Goal: Task Accomplishment & Management: Manage account settings

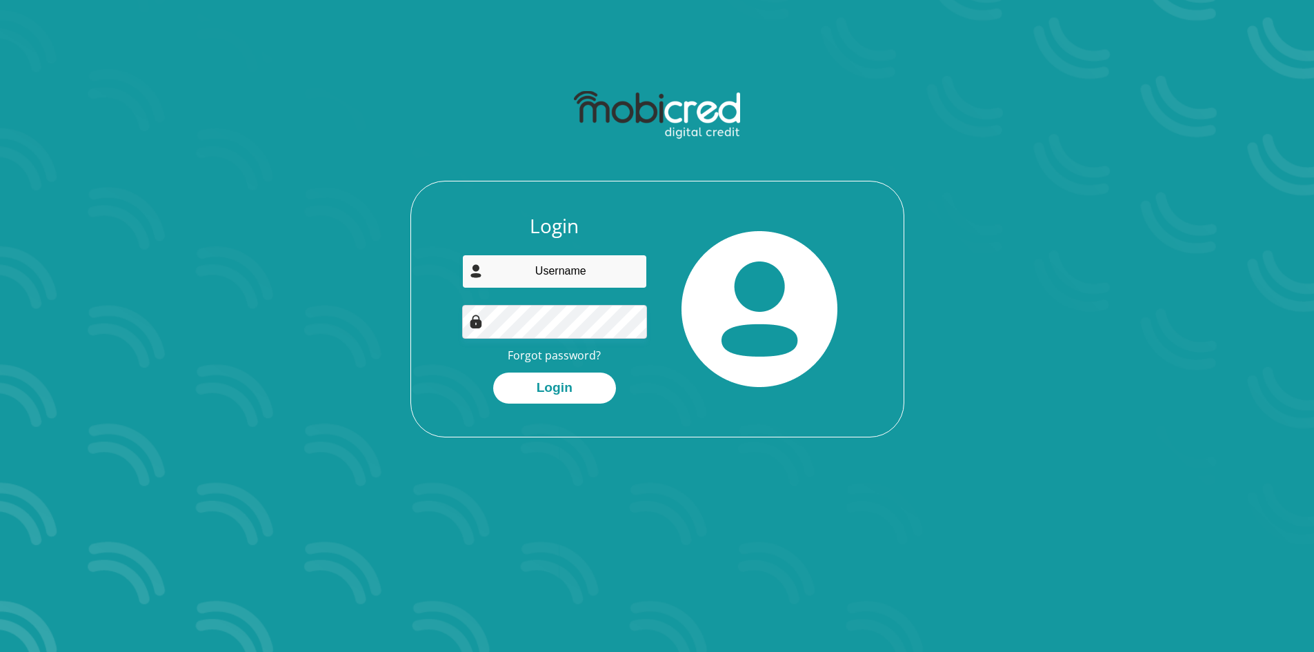
click at [568, 270] on input "email" at bounding box center [554, 271] width 185 height 34
type input "mj.semenya@gmail.com"
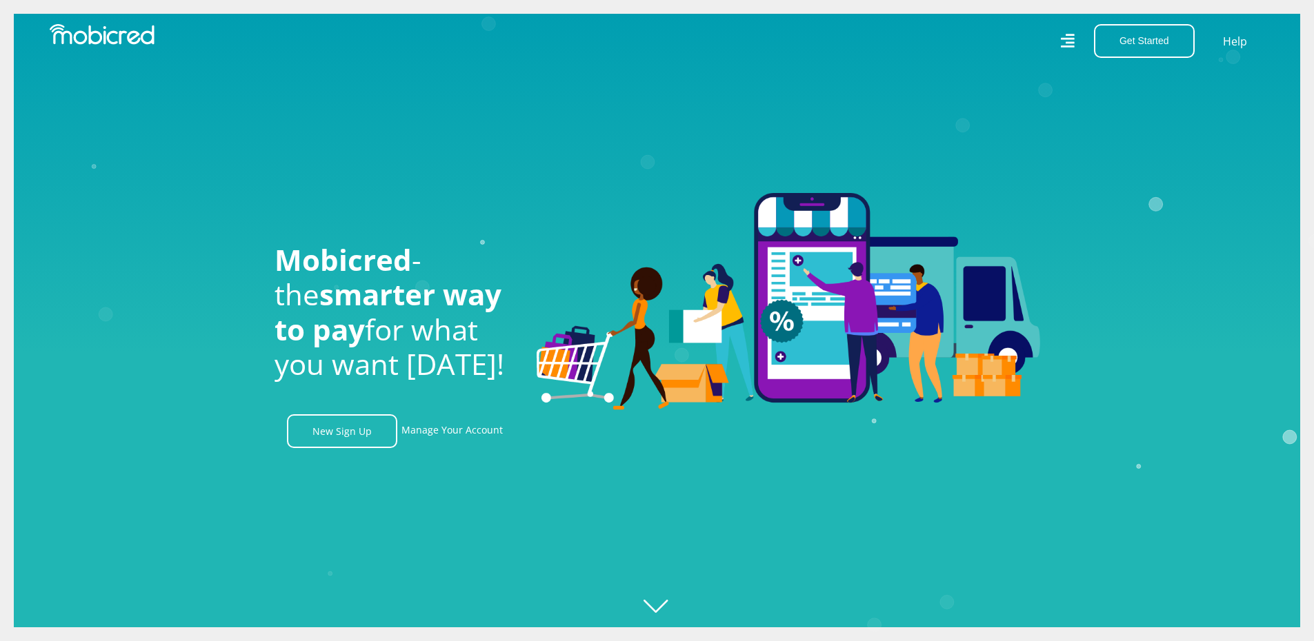
click at [443, 434] on link "Manage Your Account" at bounding box center [451, 431] width 101 height 34
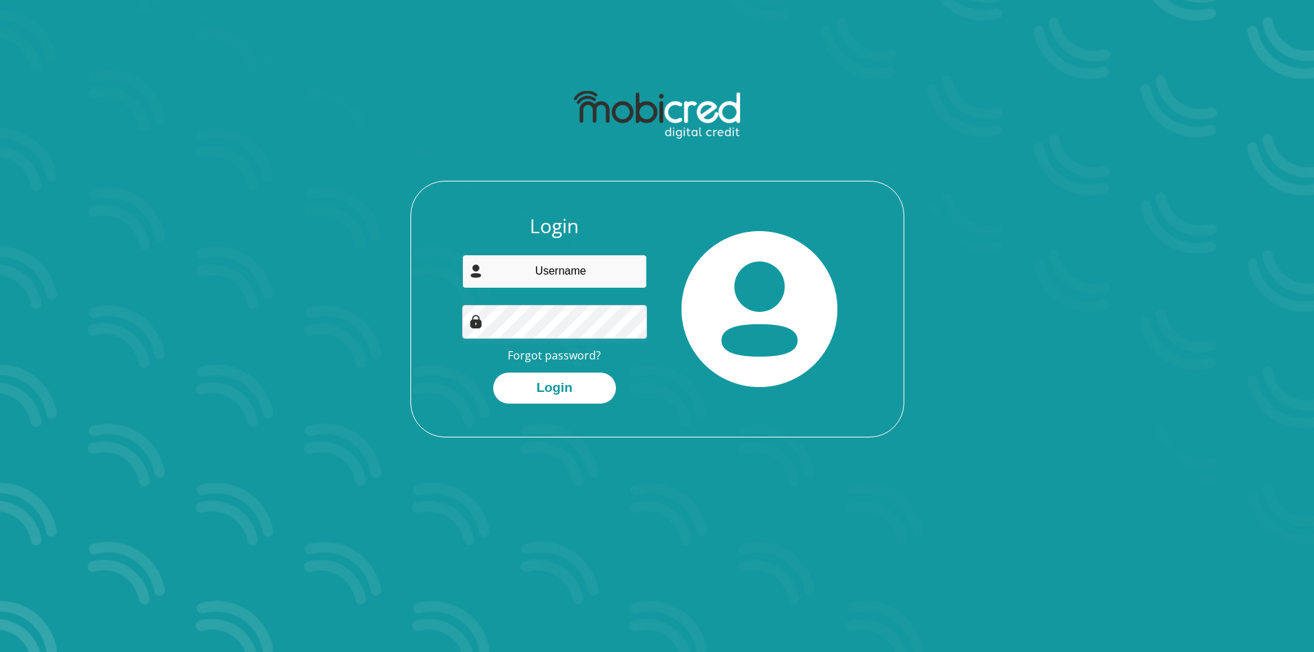
click at [559, 271] on input "email" at bounding box center [554, 271] width 185 height 34
type input "mj.semenya@gmail.com"
click at [561, 383] on button "Login" at bounding box center [554, 387] width 123 height 31
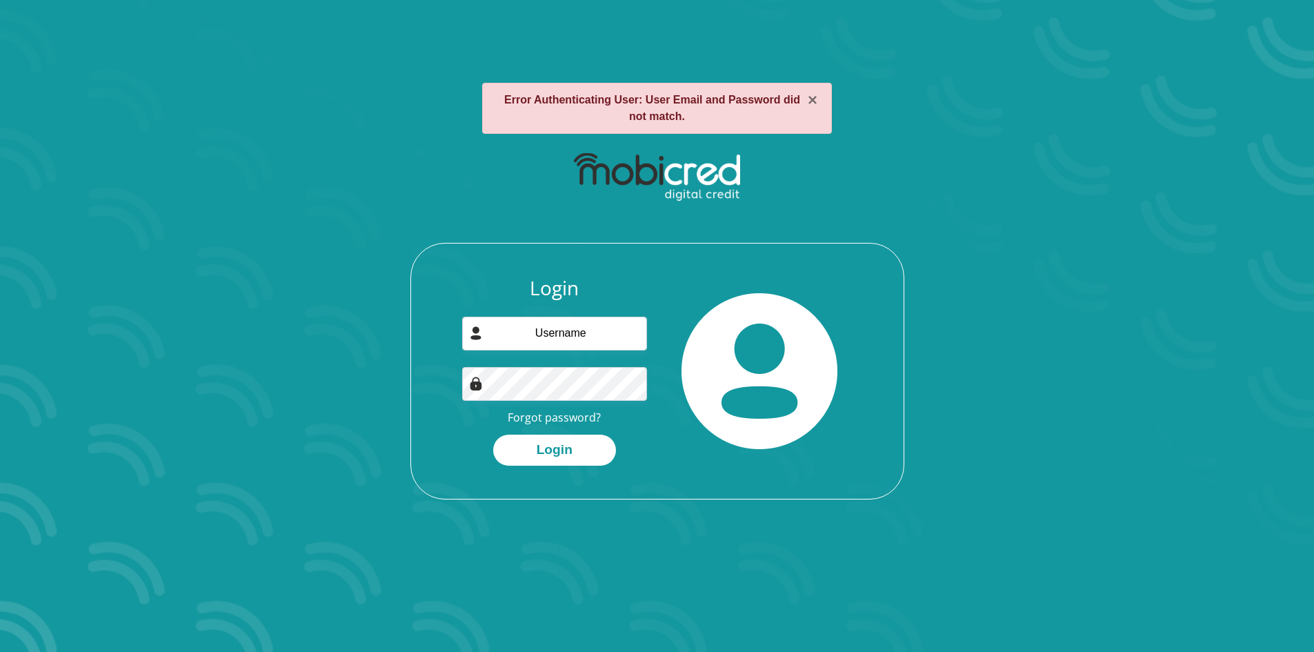
click at [612, 365] on div "Login Forgot password? Login" at bounding box center [554, 371] width 205 height 189
click at [558, 339] on input "email" at bounding box center [554, 334] width 185 height 34
type input "mj.semenya@gmail.com"
drag, startPoint x: 559, startPoint y: 446, endPoint x: 695, endPoint y: 407, distance: 141.4
click at [559, 446] on button "Login" at bounding box center [554, 449] width 123 height 31
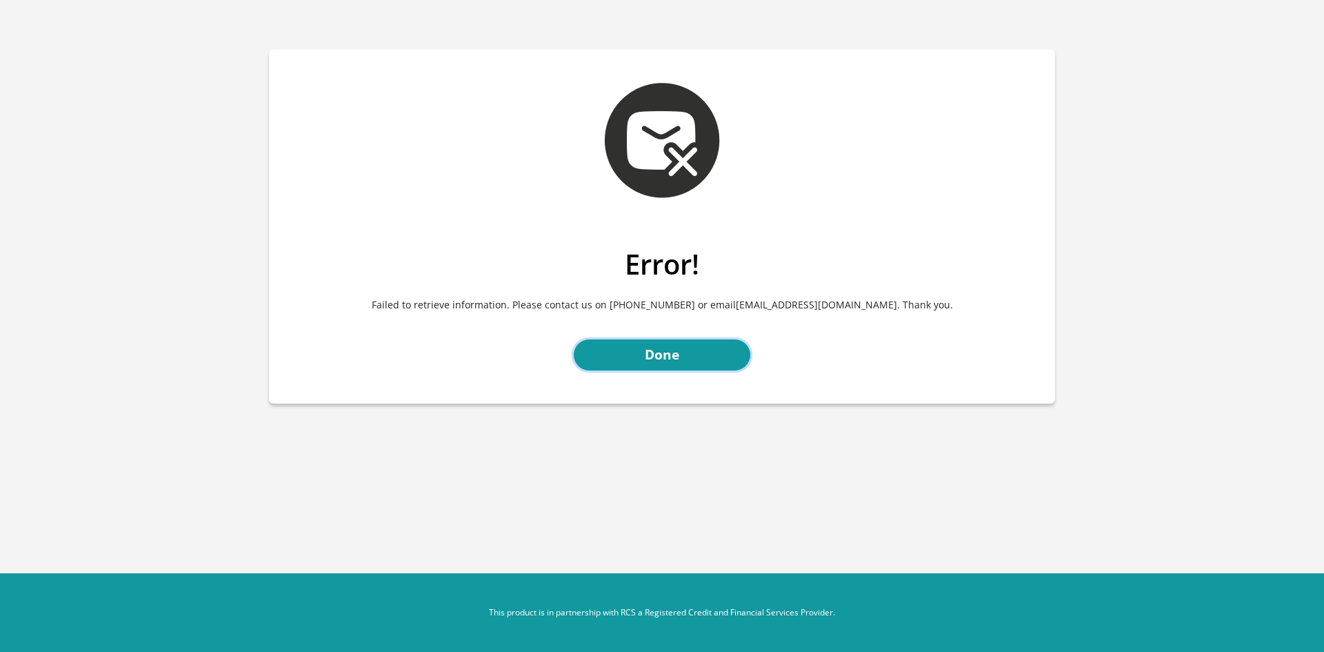
click at [663, 351] on link "Done" at bounding box center [662, 354] width 177 height 31
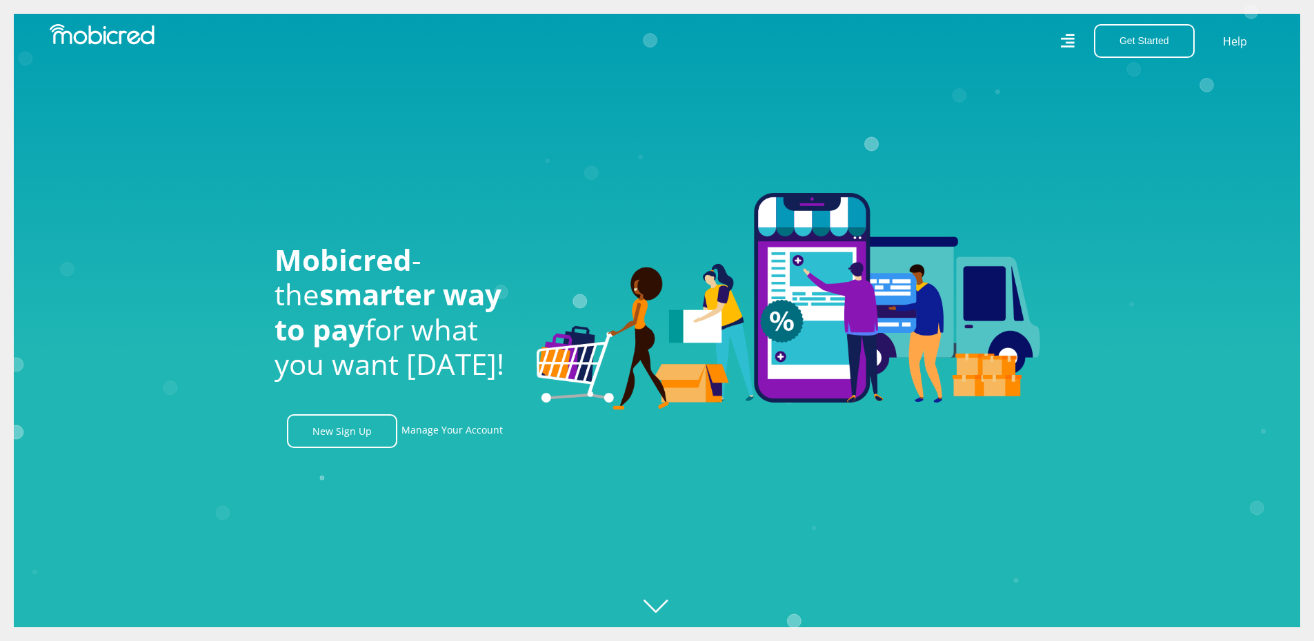
scroll to position [0, 983]
click at [449, 436] on link "Manage Your Account" at bounding box center [451, 431] width 101 height 34
click at [448, 432] on link "Manage Your Account" at bounding box center [451, 431] width 101 height 34
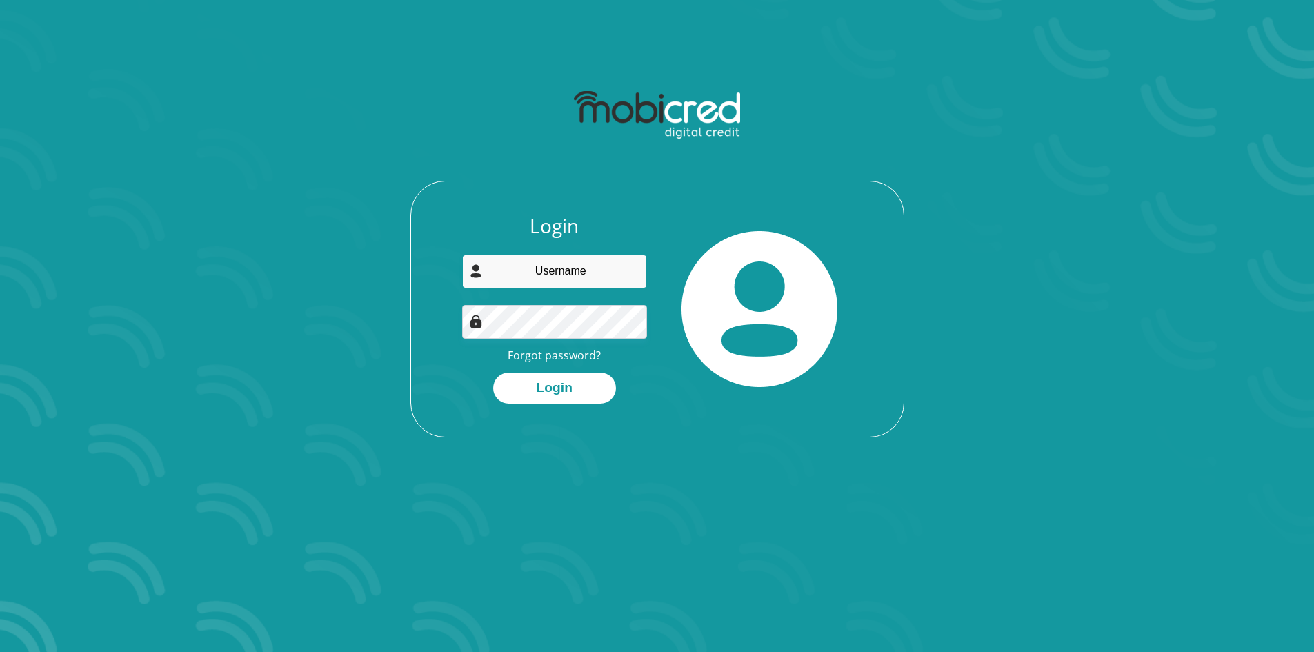
click at [516, 279] on input "email" at bounding box center [554, 271] width 185 height 34
type input "[EMAIL_ADDRESS][DOMAIN_NAME]"
click at [569, 383] on button "Login" at bounding box center [554, 387] width 123 height 31
